Goal: Transaction & Acquisition: Download file/media

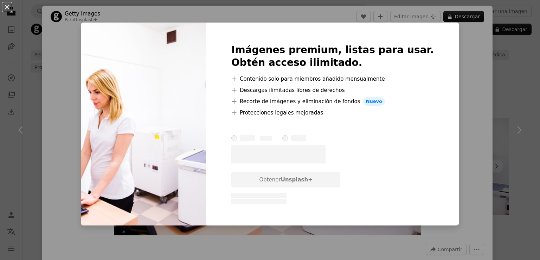
scroll to position [0, 155]
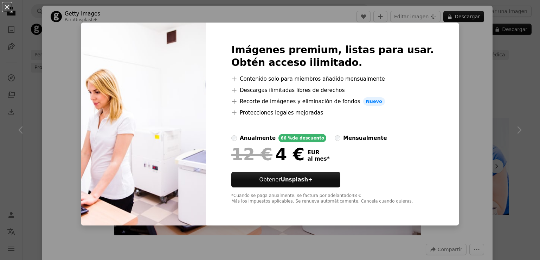
click at [62, 65] on div "An X shape Imágenes premium, listas para usar. Obtén acceso ilimitado. A plus s…" at bounding box center [270, 130] width 540 height 260
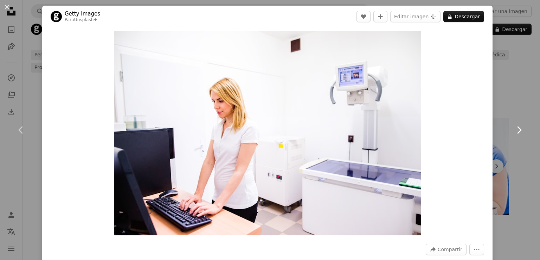
click at [514, 120] on link "Chevron right" at bounding box center [519, 130] width 42 height 68
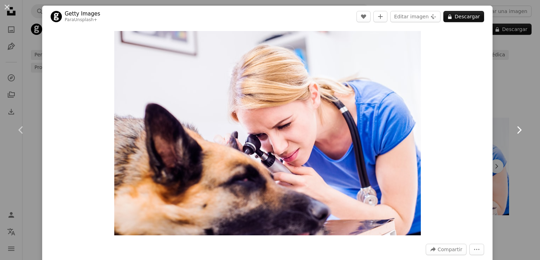
click at [514, 120] on link "Chevron right" at bounding box center [519, 130] width 42 height 68
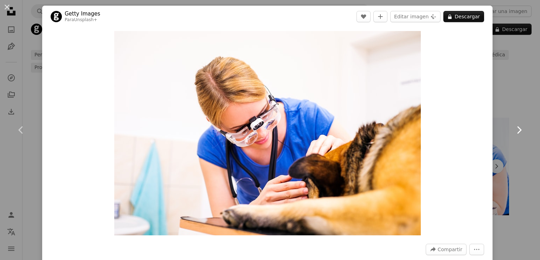
click at [516, 128] on icon "Chevron right" at bounding box center [519, 129] width 11 height 11
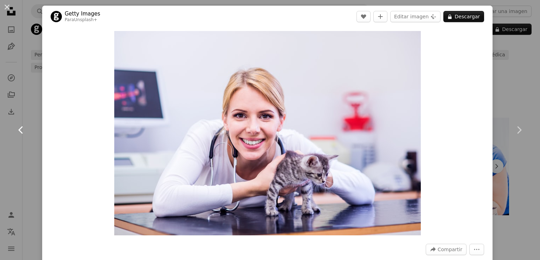
click at [17, 128] on icon "Chevron left" at bounding box center [20, 129] width 11 height 11
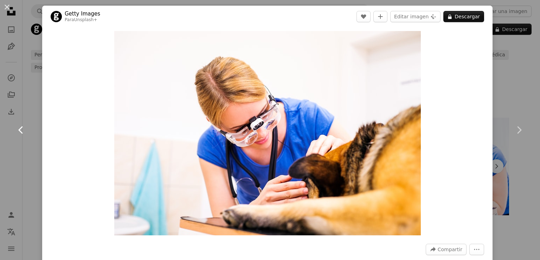
click at [17, 128] on icon "Chevron left" at bounding box center [20, 129] width 11 height 11
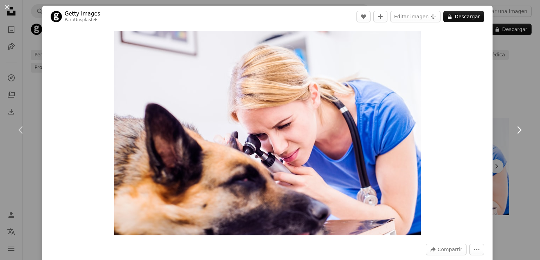
click at [514, 128] on icon "Chevron right" at bounding box center [519, 129] width 11 height 11
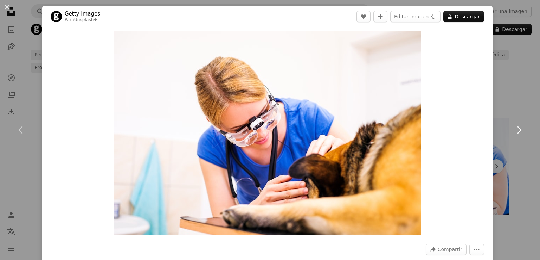
click at [514, 128] on icon "Chevron right" at bounding box center [519, 129] width 11 height 11
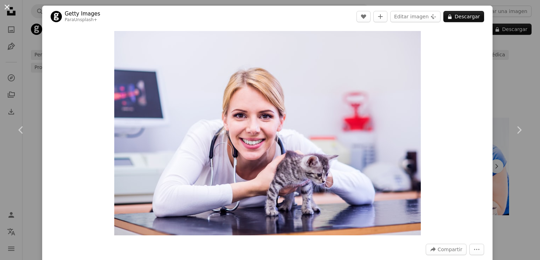
click at [5, 6] on button "An X shape" at bounding box center [7, 7] width 8 height 8
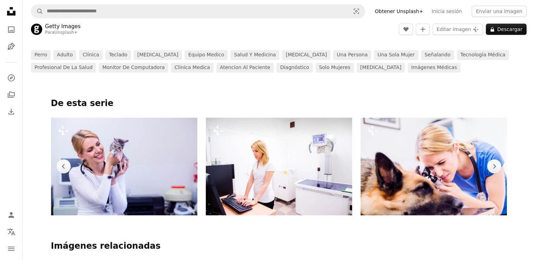
click at [255, 170] on img at bounding box center [279, 165] width 146 height 97
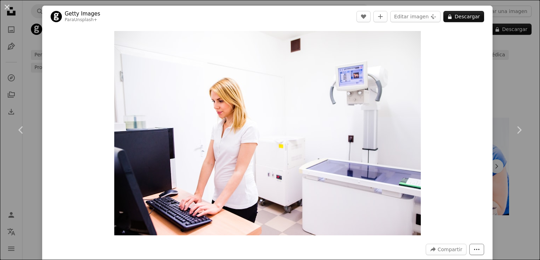
click at [474, 249] on icon "More Actions" at bounding box center [477, 249] width 6 height 6
click at [452, 158] on dialog "An X shape Chevron left Chevron right Getty Images Para Unsplash+ A heart A plu…" at bounding box center [270, 130] width 540 height 260
click at [454, 19] on button "A lock Descargar" at bounding box center [464, 16] width 41 height 11
